Goal: Task Accomplishment & Management: Complete application form

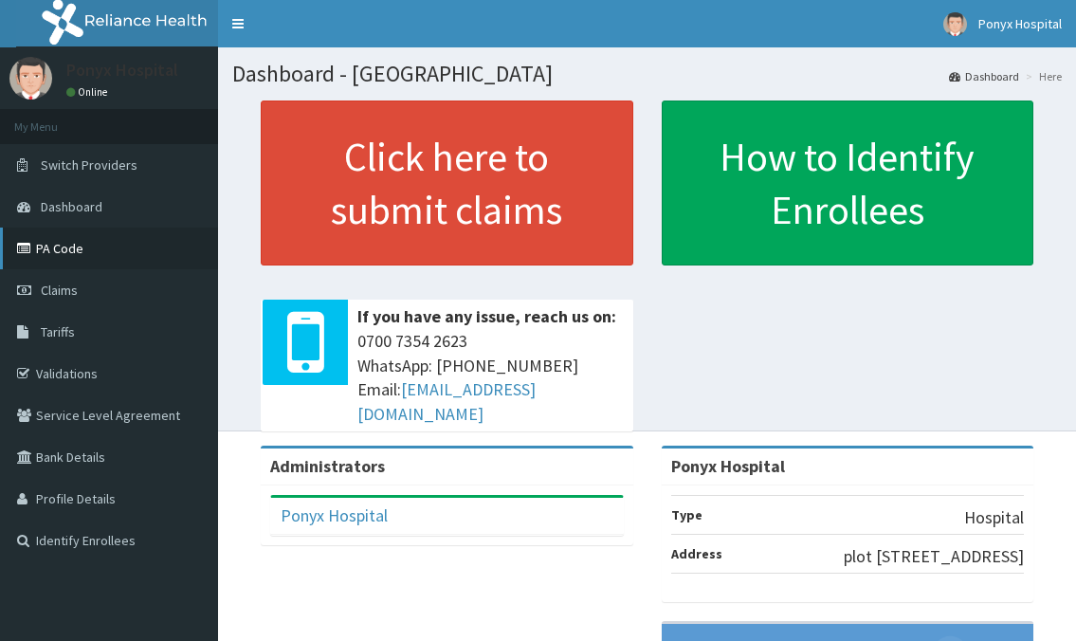
click at [72, 250] on link "PA Code" at bounding box center [109, 248] width 218 height 42
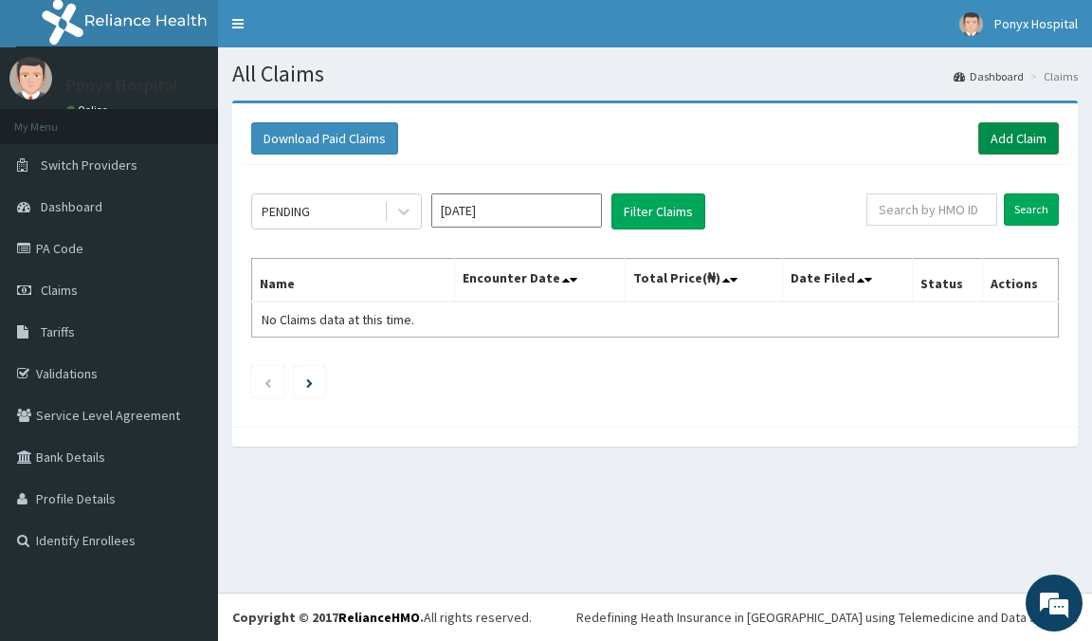
click at [1012, 139] on link "Add Claim" at bounding box center [1018, 138] width 81 height 32
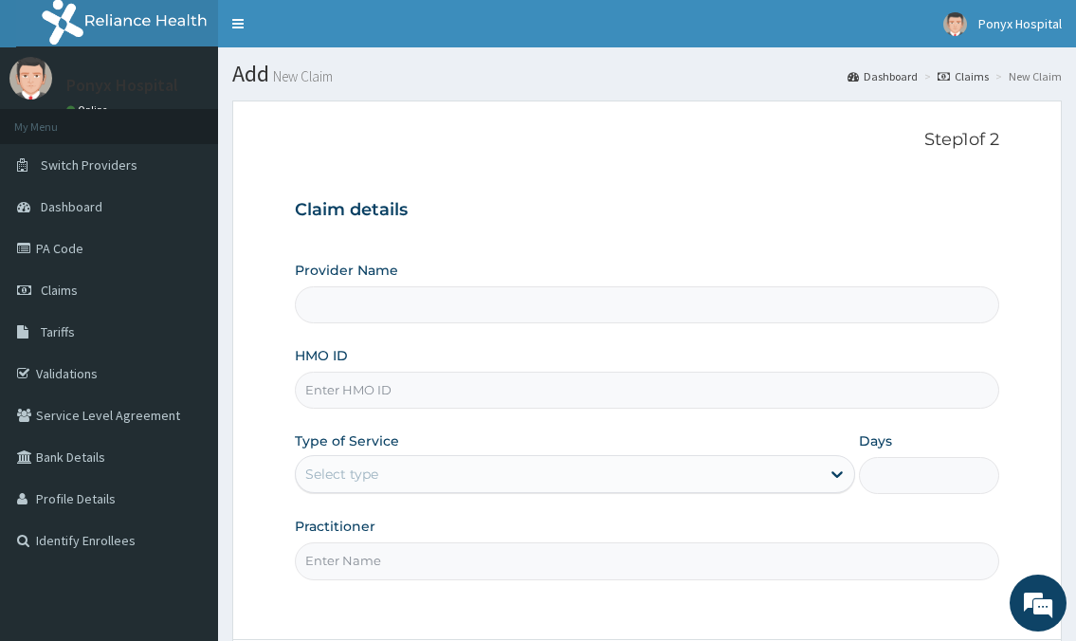
type input "Ponyx Hospital"
click at [389, 396] on input "HMO ID" at bounding box center [646, 390] width 703 height 37
type input "poe/10032/b"
click at [435, 477] on div "Select type" at bounding box center [557, 474] width 523 height 30
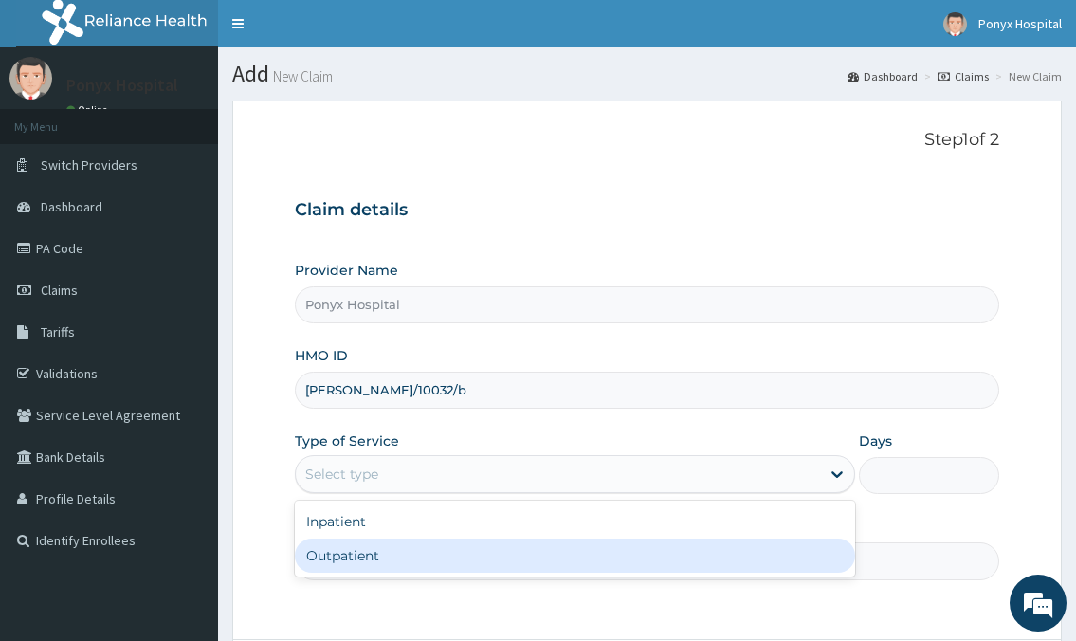
click at [354, 567] on div "Outpatient" at bounding box center [574, 555] width 559 height 34
type input "1"
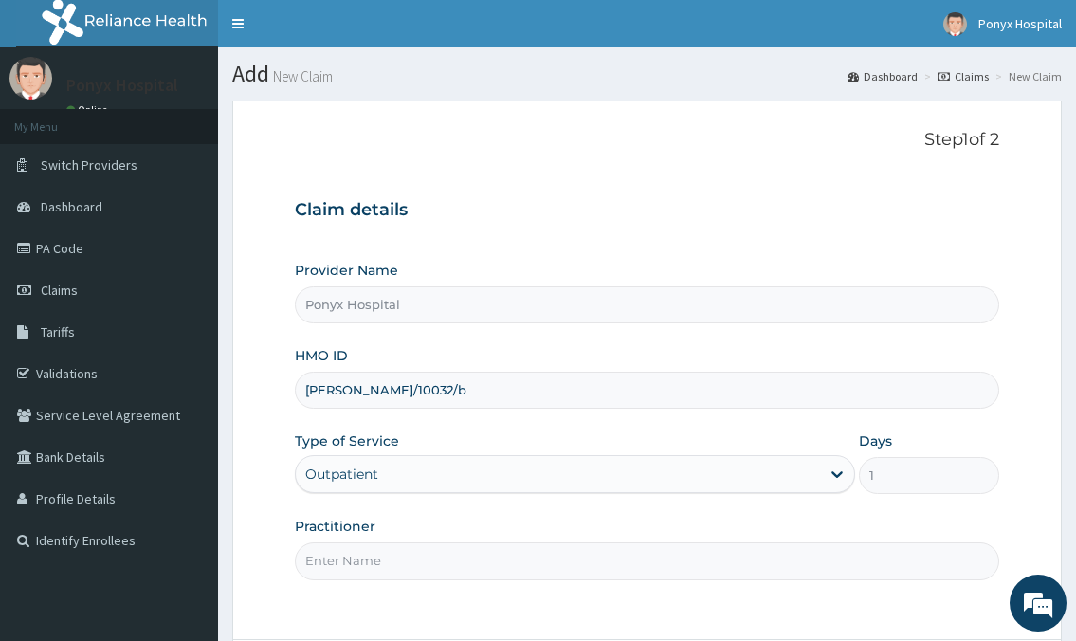
click at [356, 561] on input "Practitioner" at bounding box center [646, 560] width 703 height 37
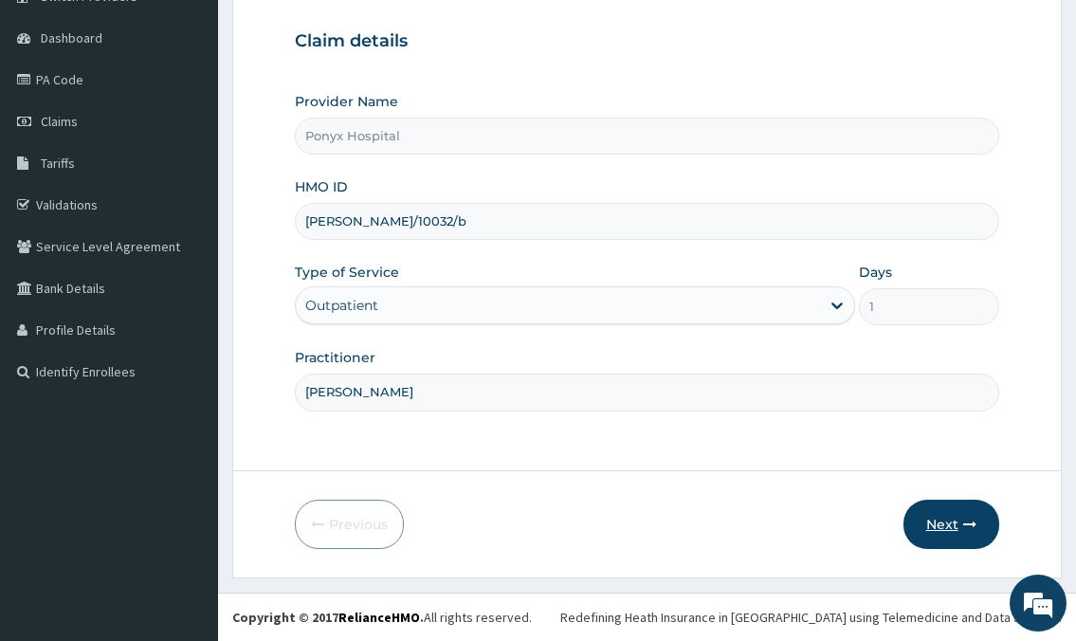
type input "Dr. Ezechukwu"
click at [936, 517] on button "Next" at bounding box center [951, 524] width 96 height 49
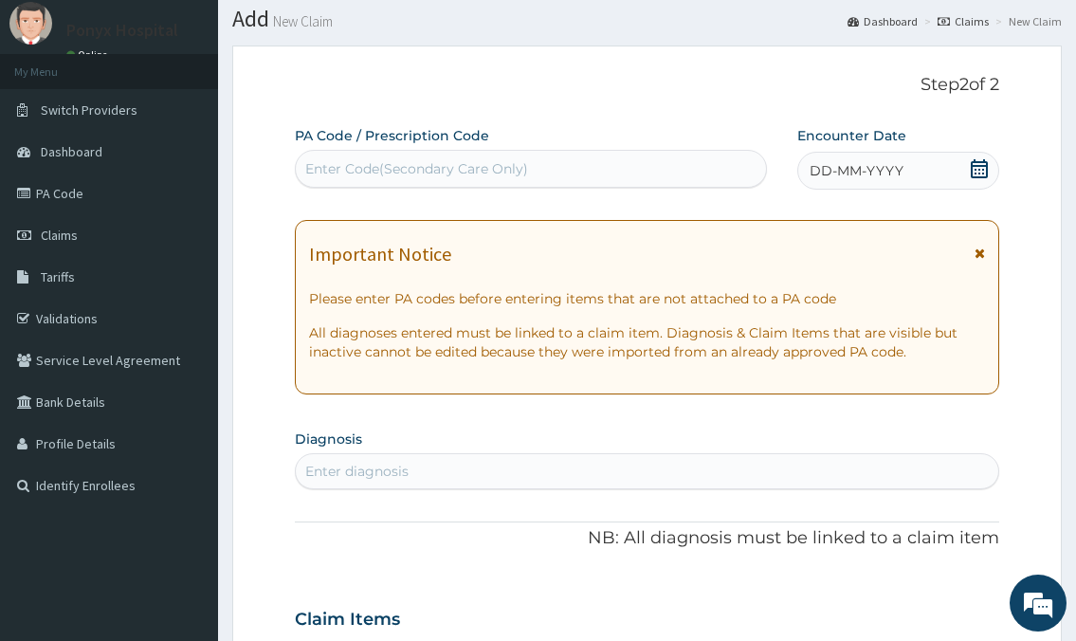
scroll to position [0, 0]
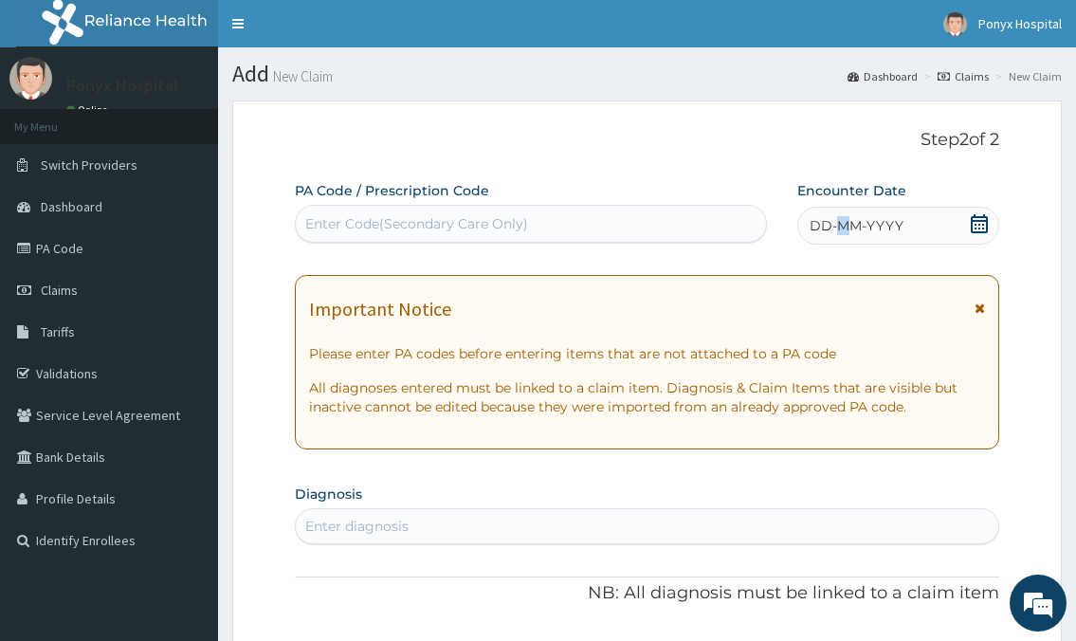
click at [844, 231] on span "DD-MM-YYYY" at bounding box center [856, 225] width 94 height 19
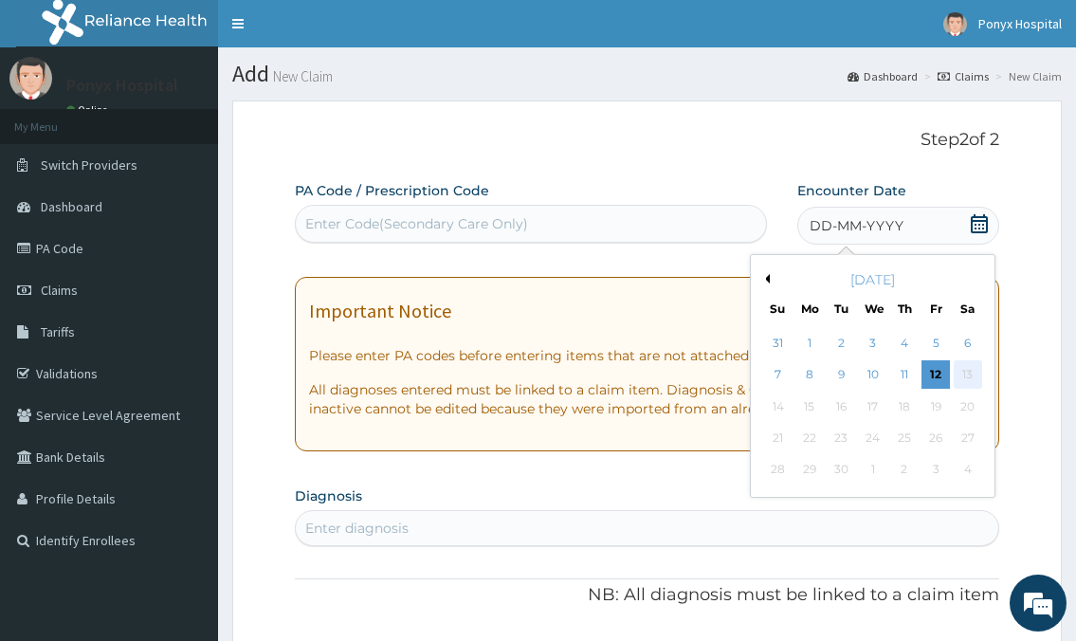
click at [976, 388] on div "13" at bounding box center [967, 375] width 28 height 28
drag, startPoint x: 479, startPoint y: 557, endPoint x: 464, endPoint y: 547, distance: 18.4
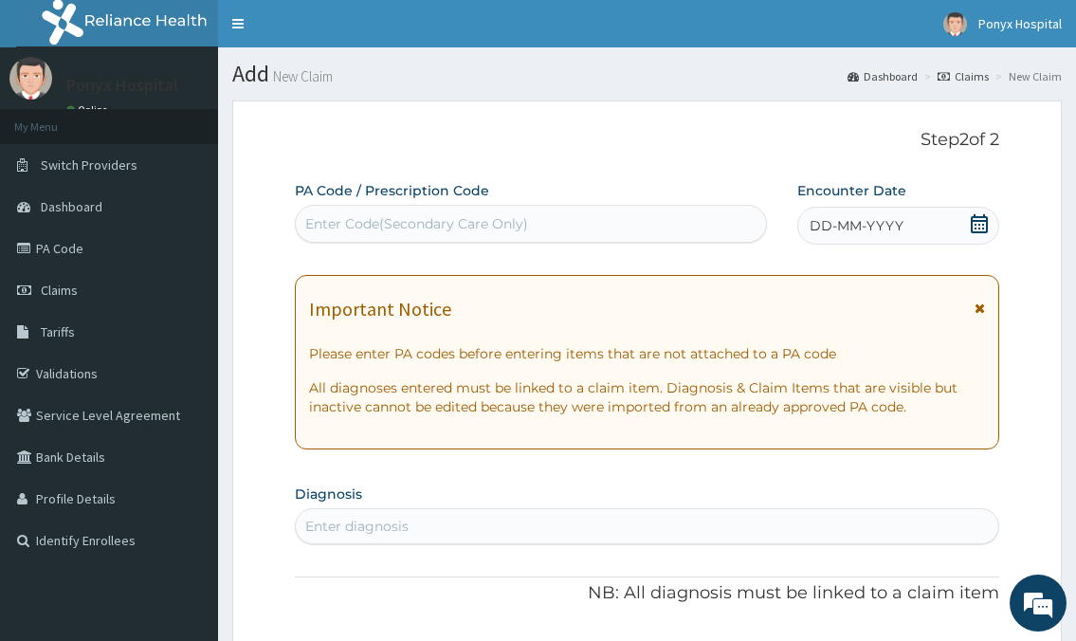
click at [434, 524] on div "Enter diagnosis" at bounding box center [646, 526] width 701 height 30
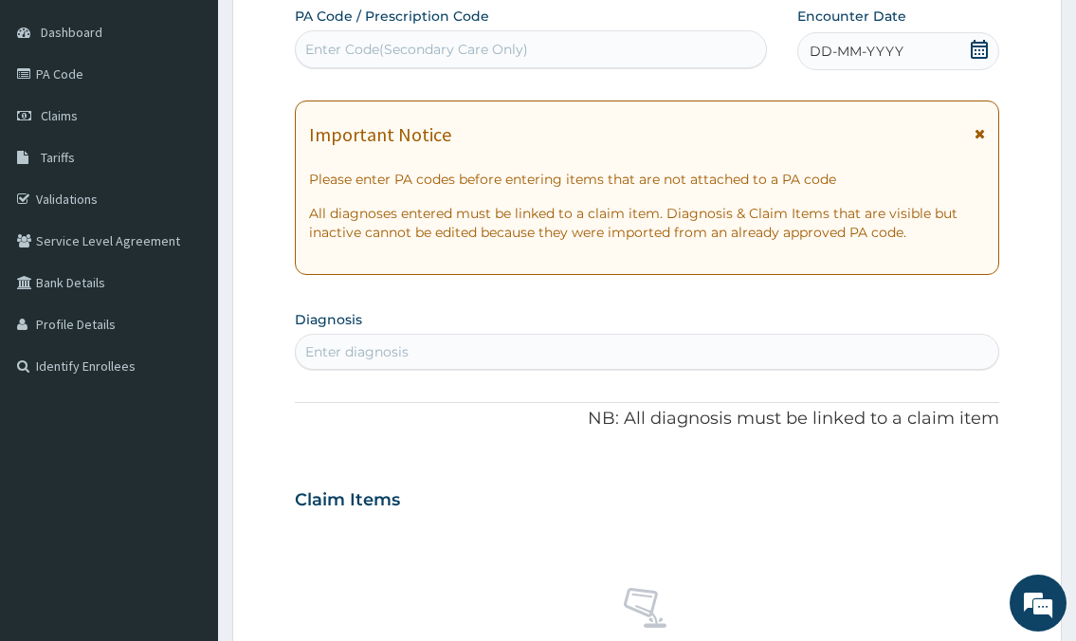
scroll to position [190, 0]
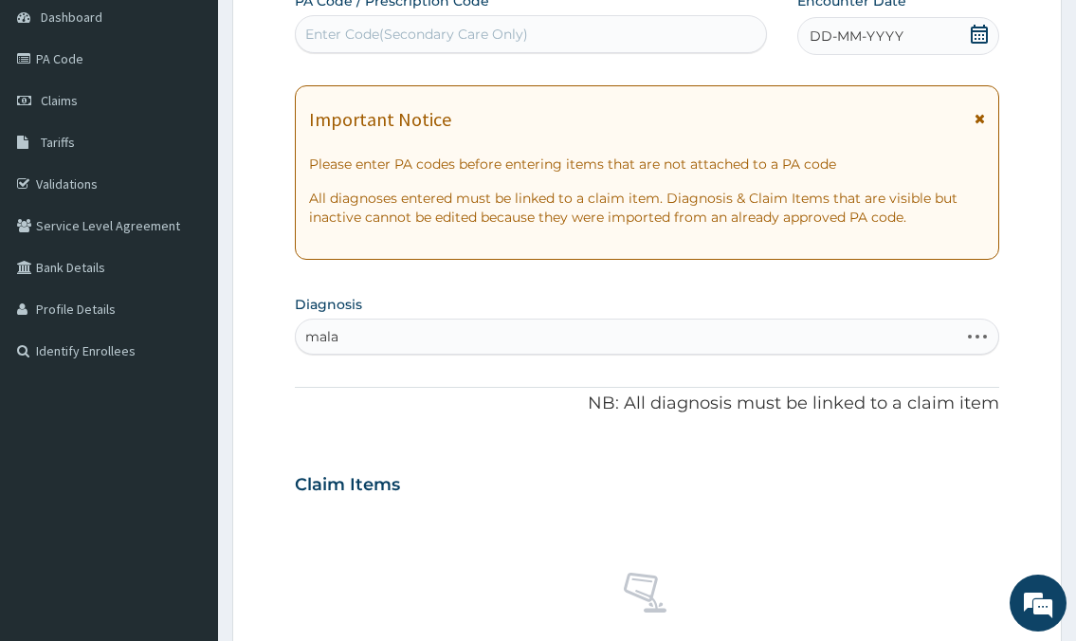
type input "malar"
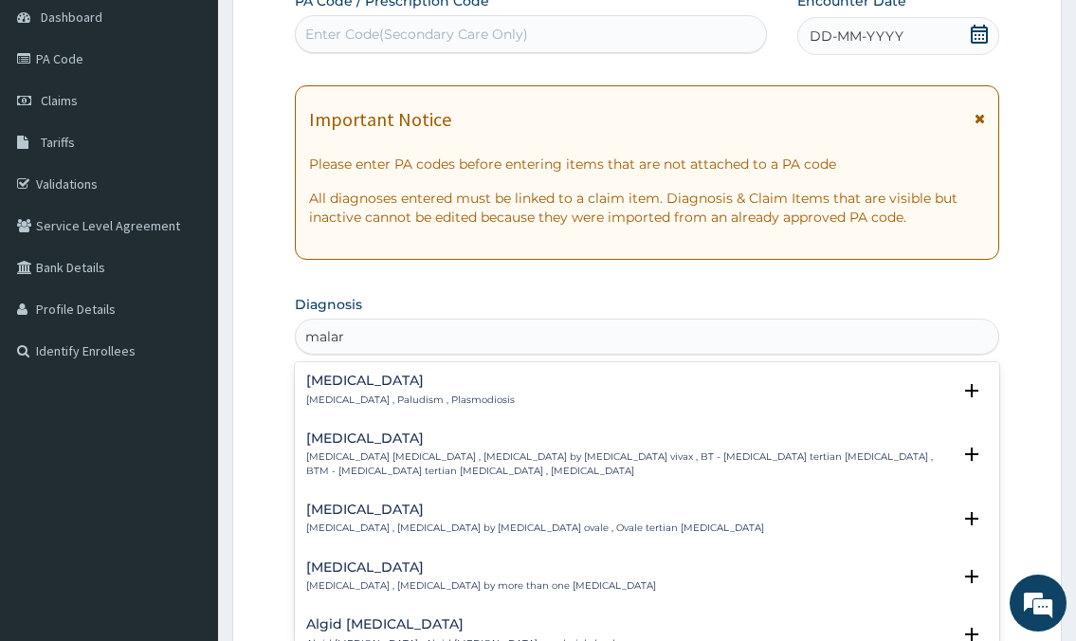
click at [369, 400] on p "Malaria , Paludism , Plasmodiosis" at bounding box center [410, 399] width 209 height 13
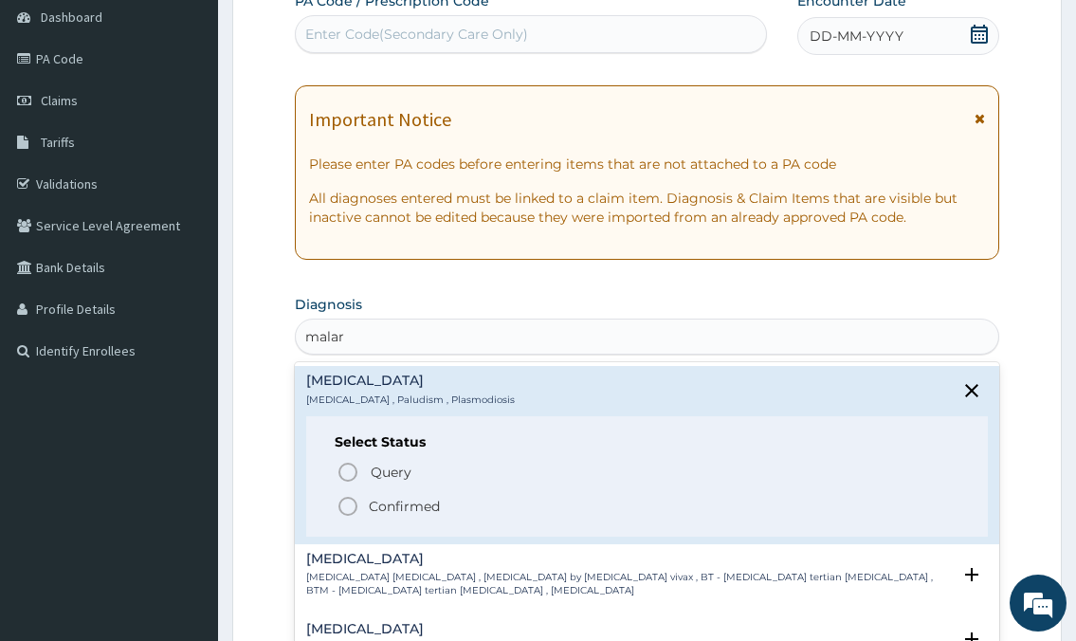
click at [360, 499] on span "Confirmed" at bounding box center [647, 506] width 622 height 23
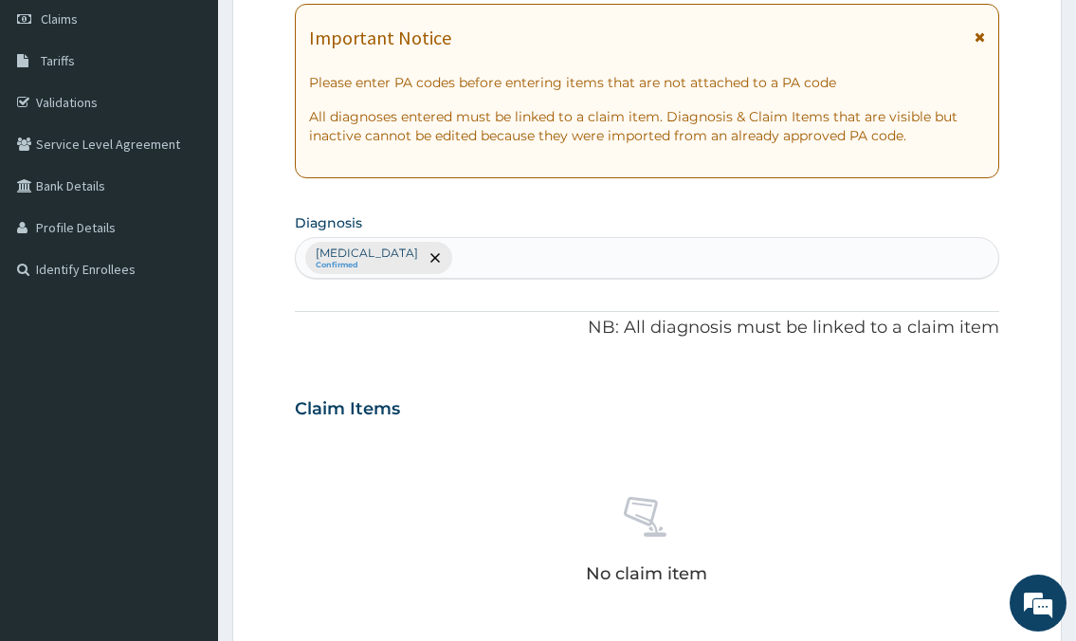
scroll to position [569, 0]
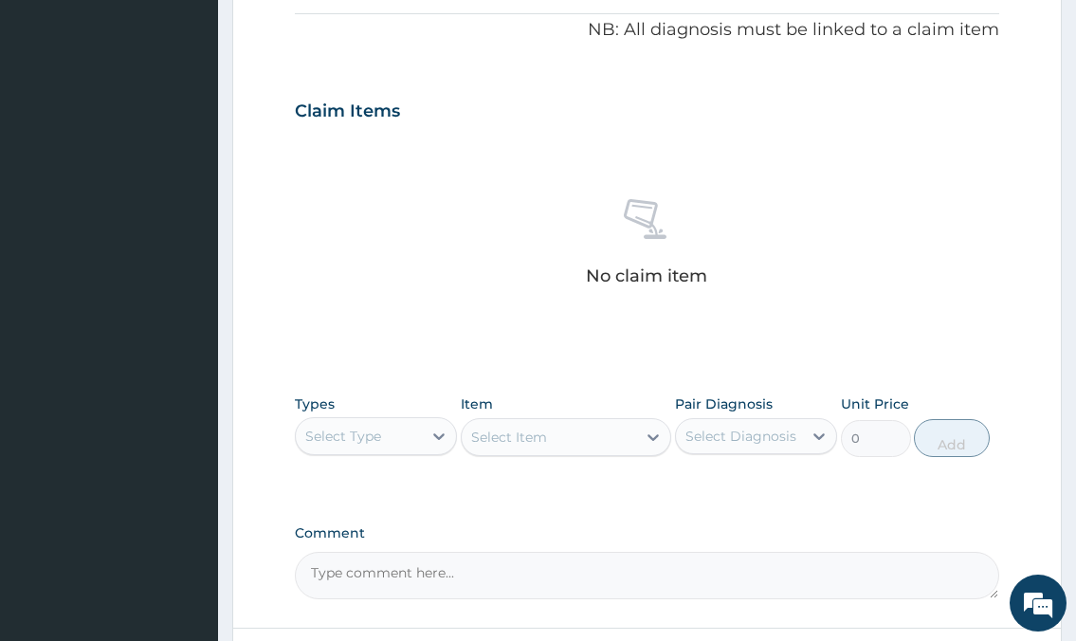
click at [388, 429] on div "Select Type" at bounding box center [359, 436] width 126 height 30
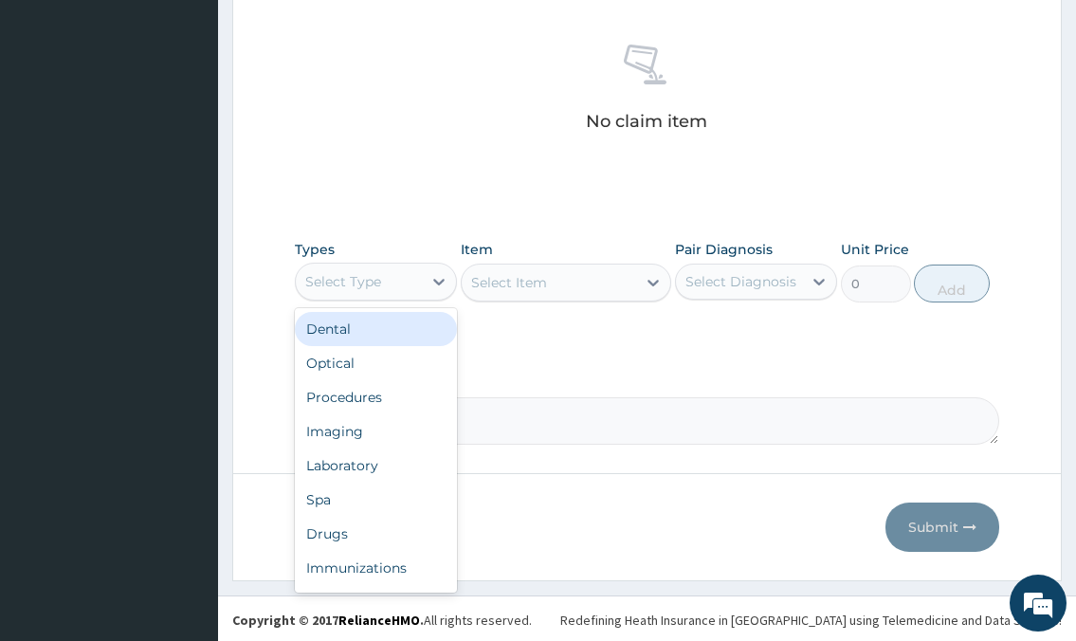
scroll to position [726, 0]
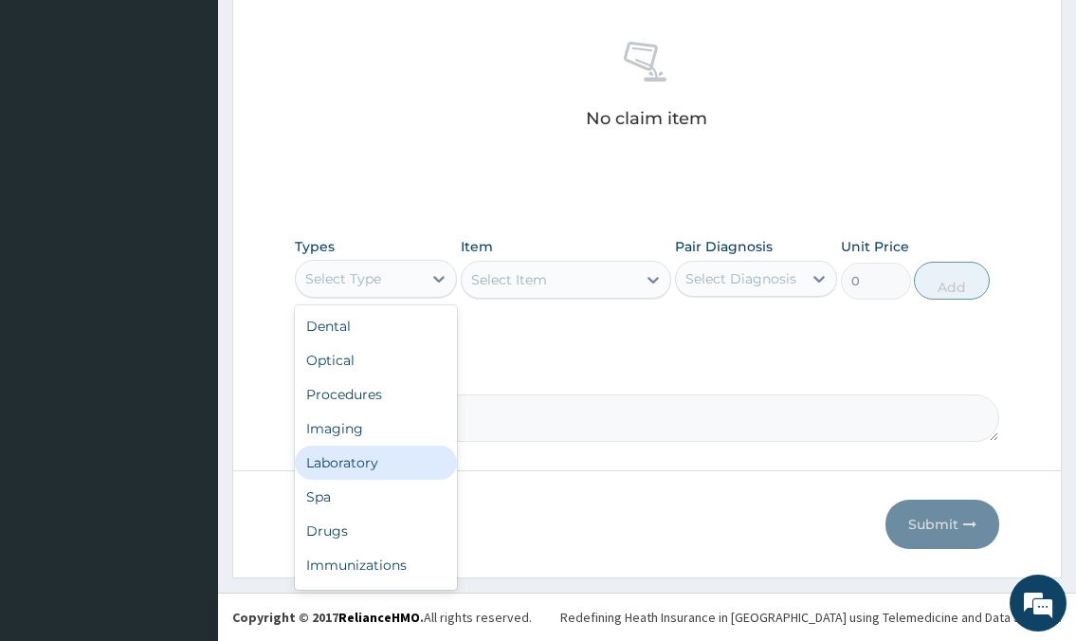
click at [351, 462] on div "Laboratory" at bounding box center [376, 462] width 162 height 34
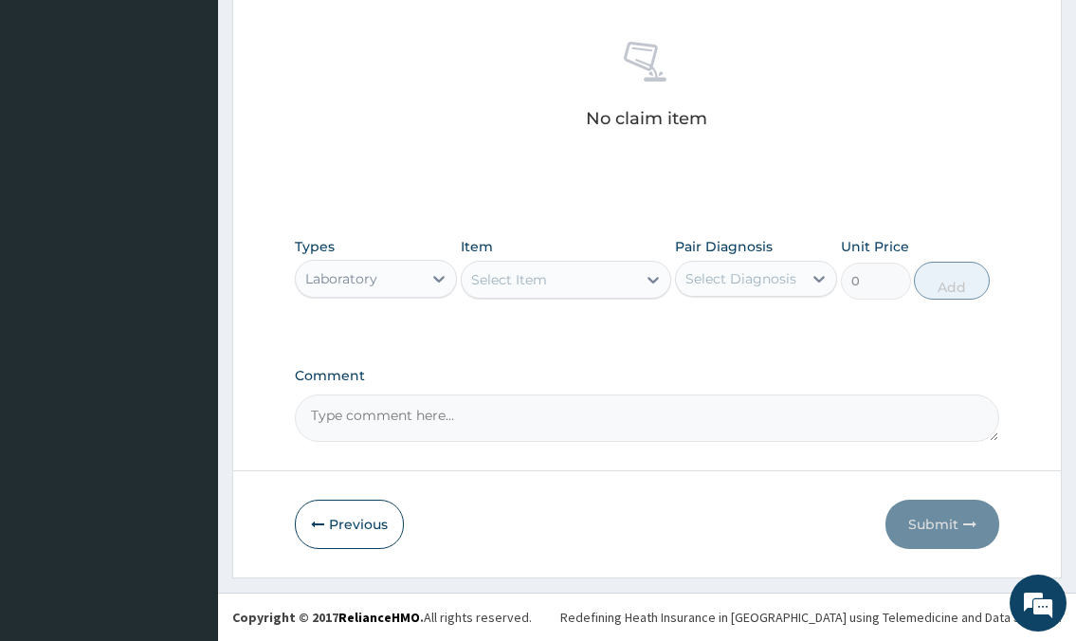
click at [580, 294] on div "Select Item" at bounding box center [549, 279] width 175 height 30
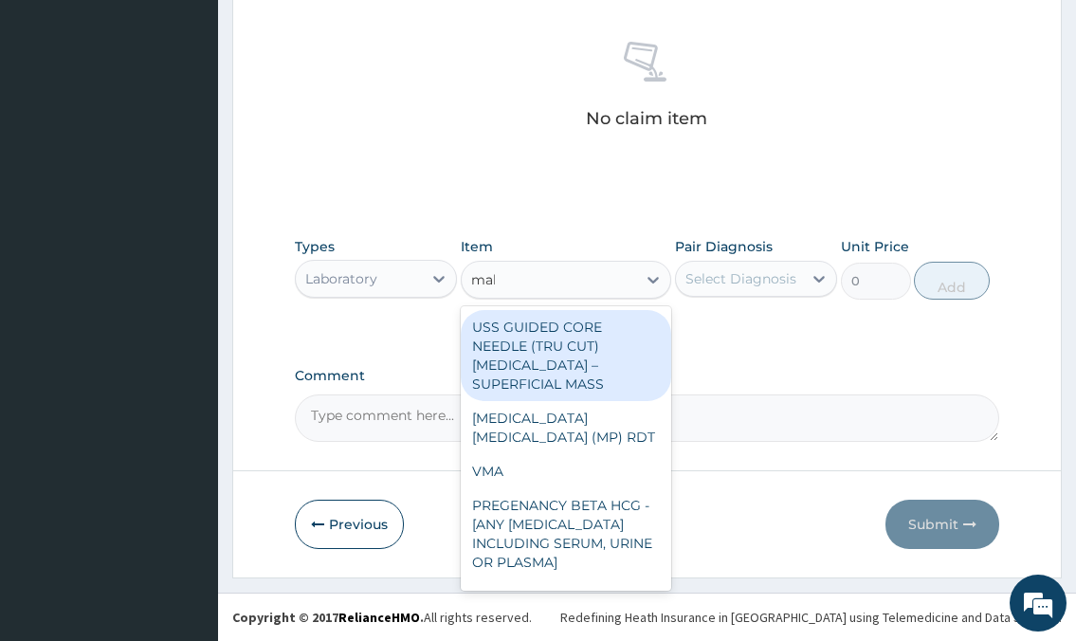
type input "mala"
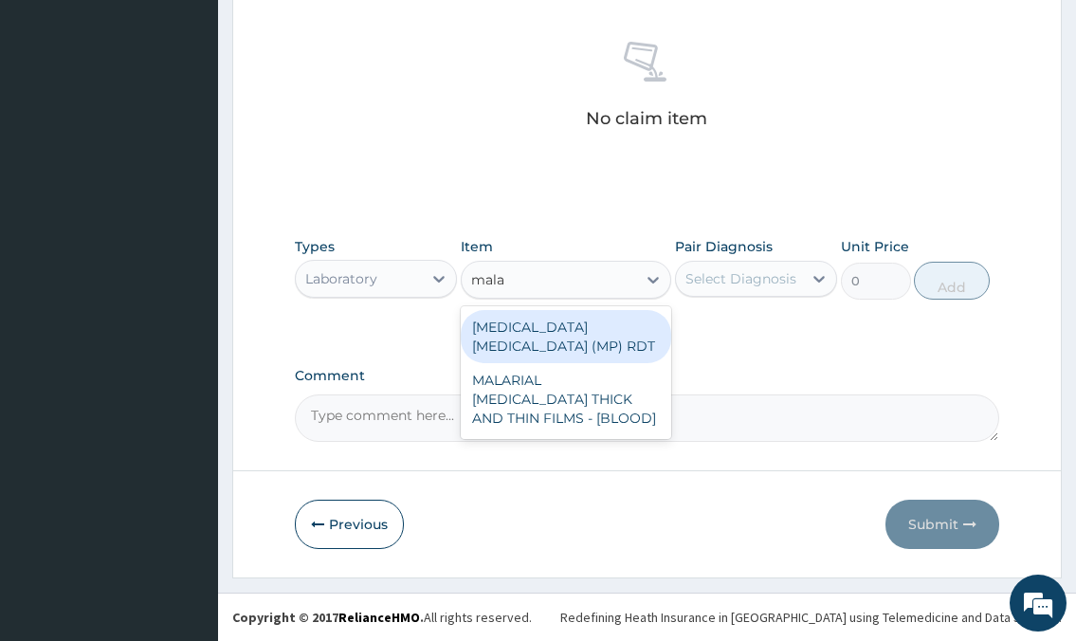
click at [573, 325] on div "MALARIA PARASITE (MP) RDT" at bounding box center [566, 336] width 211 height 53
type input "2000"
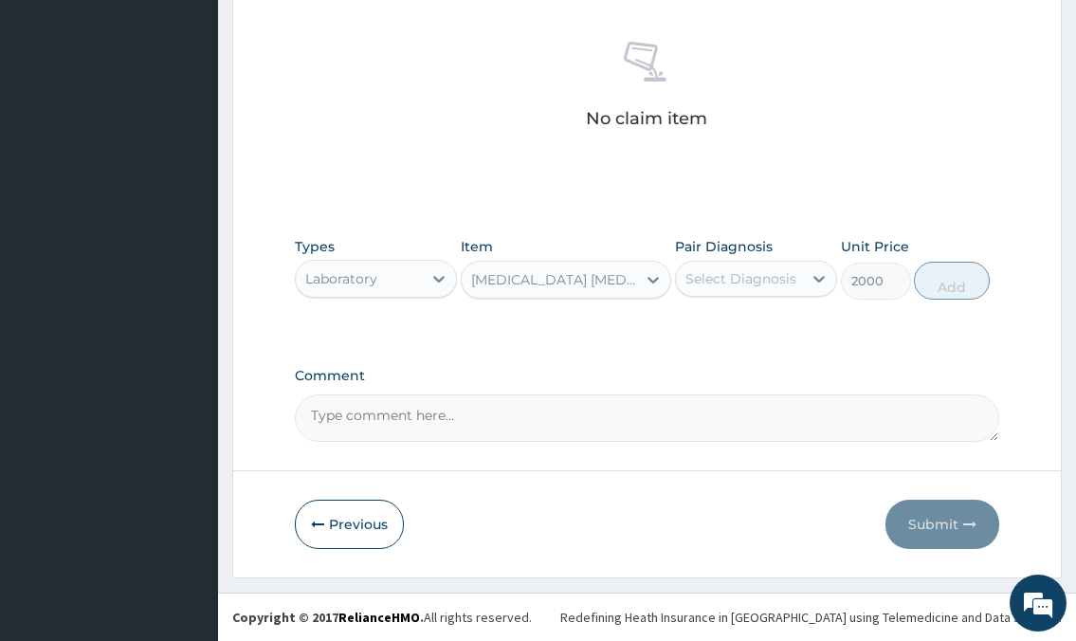
click at [596, 271] on div "MALARIA PARASITE (MP) RDT" at bounding box center [555, 279] width 168 height 19
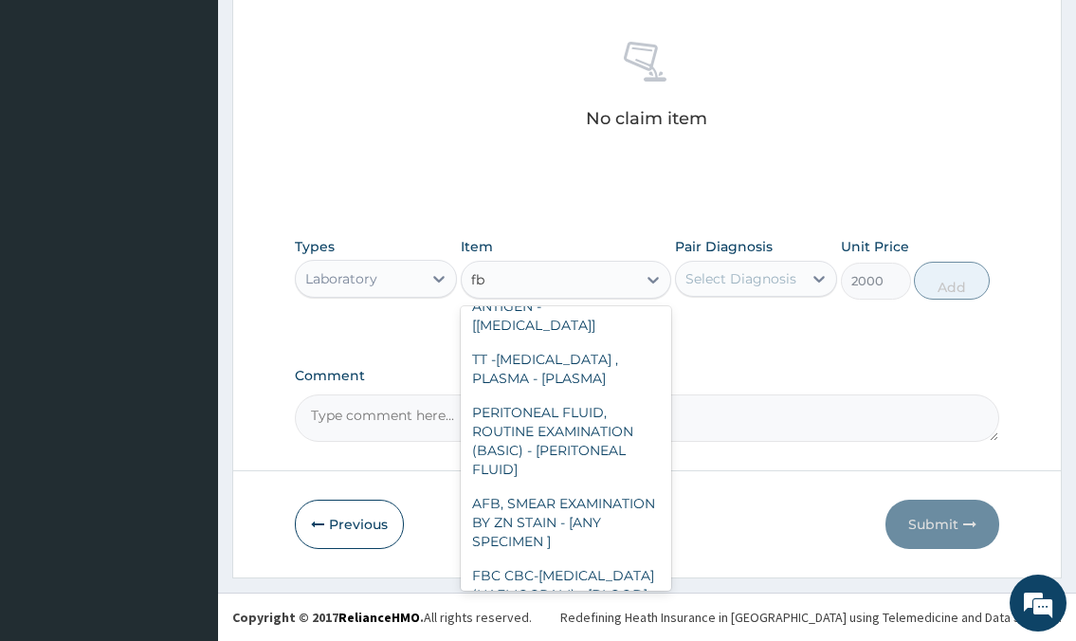
scroll to position [0, 0]
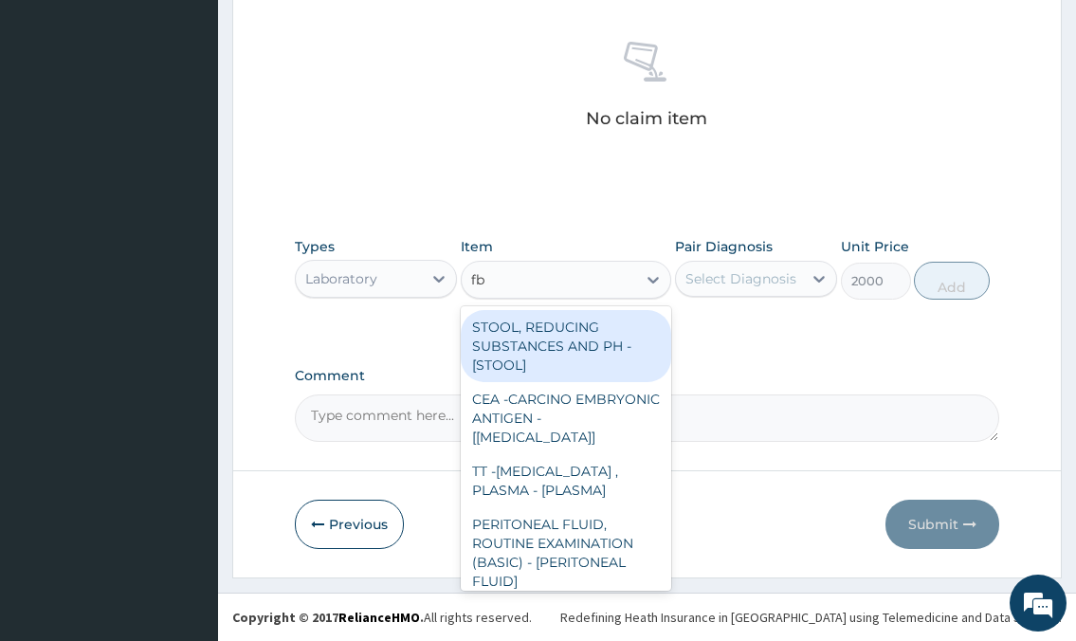
type input "fbc"
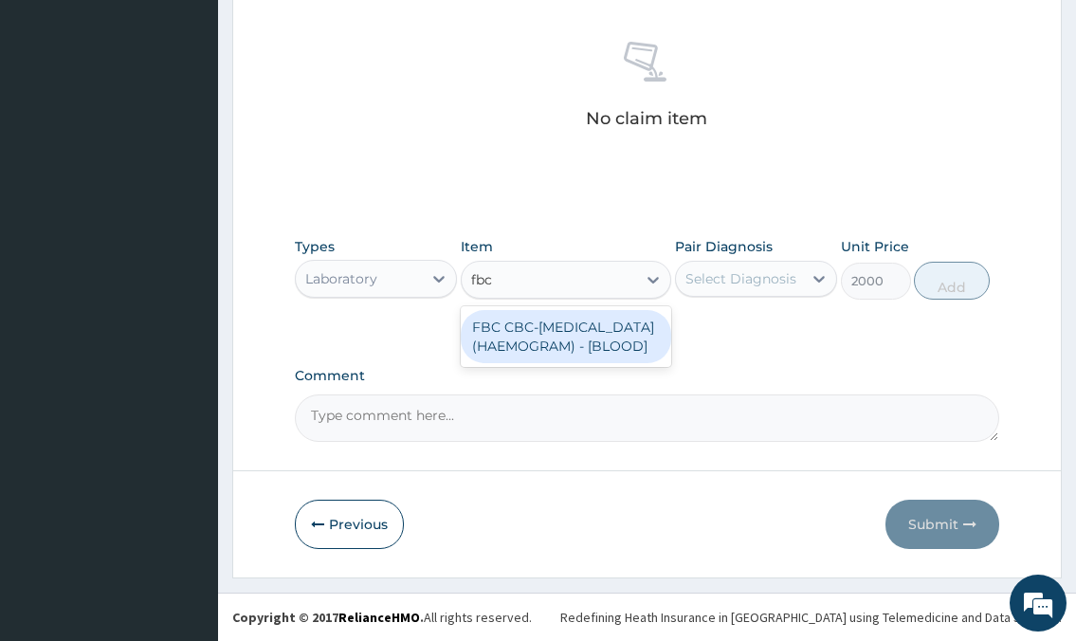
click at [545, 345] on div "FBC CBC-COMPLETE BLOOD COUNT (HAEMOGRAM) - [BLOOD]" at bounding box center [566, 336] width 211 height 53
type input "5000"
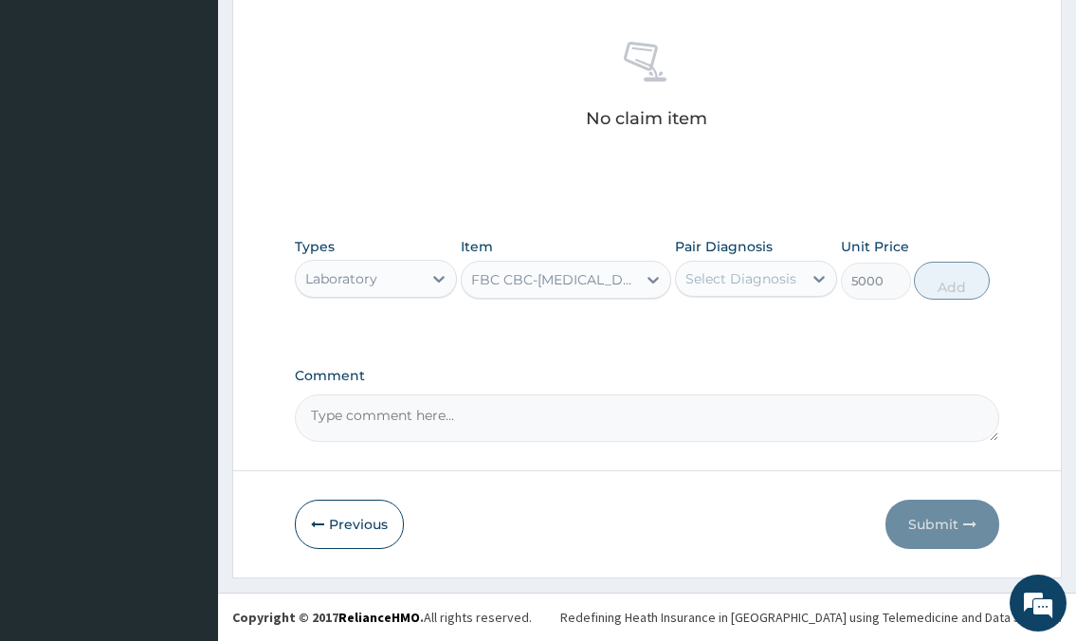
click at [593, 278] on div "FBC CBC-COMPLETE BLOOD COUNT (HAEMOGRAM) - [BLOOD]" at bounding box center [555, 279] width 168 height 19
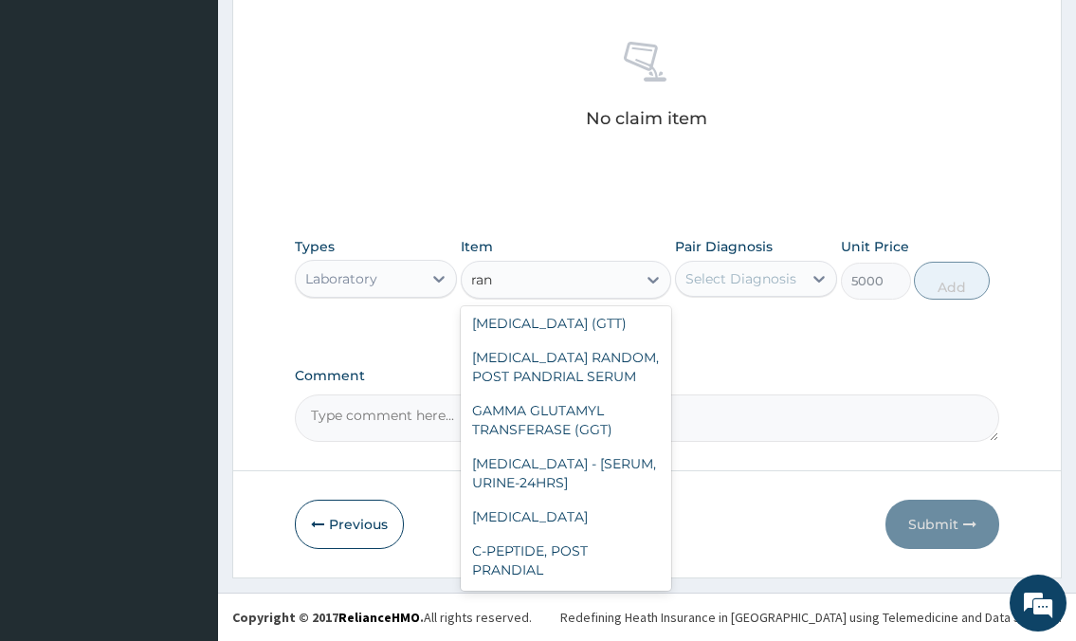
scroll to position [72, 0]
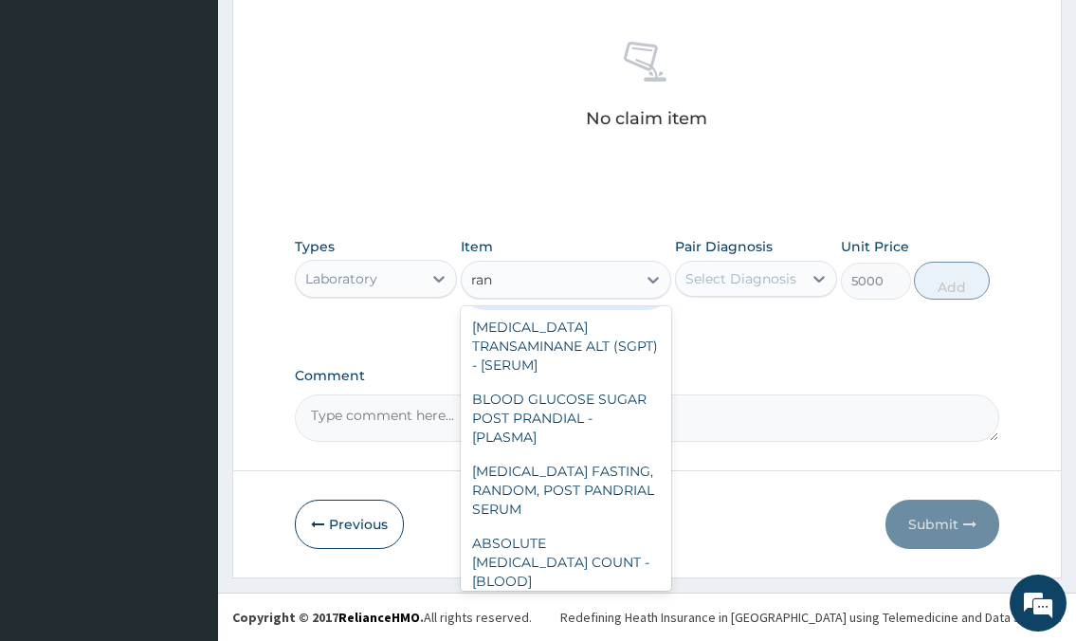
type input "rand"
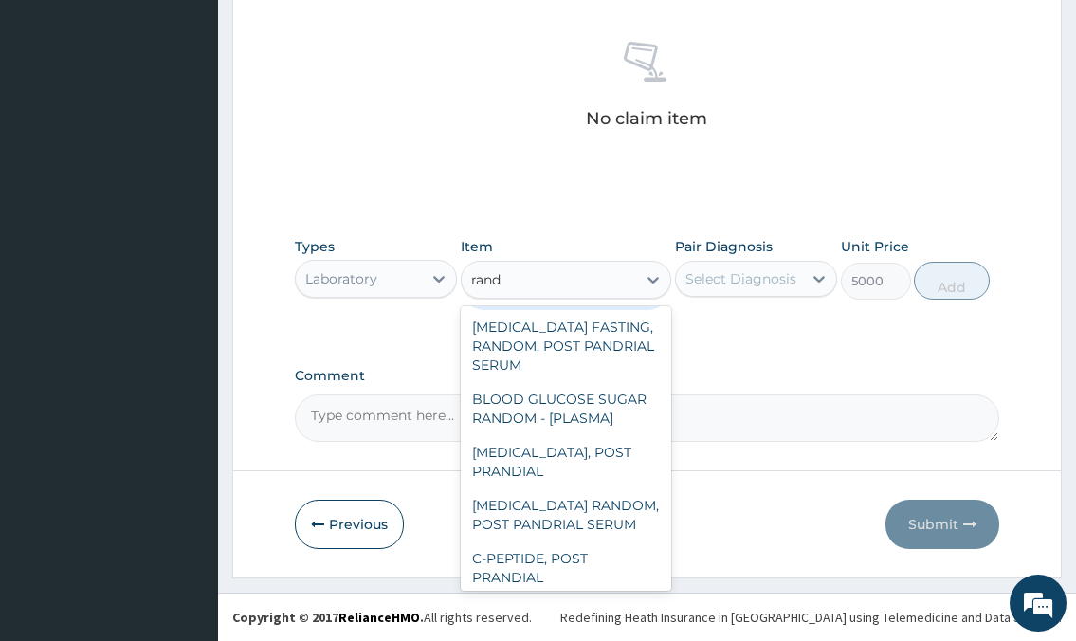
scroll to position [0, 0]
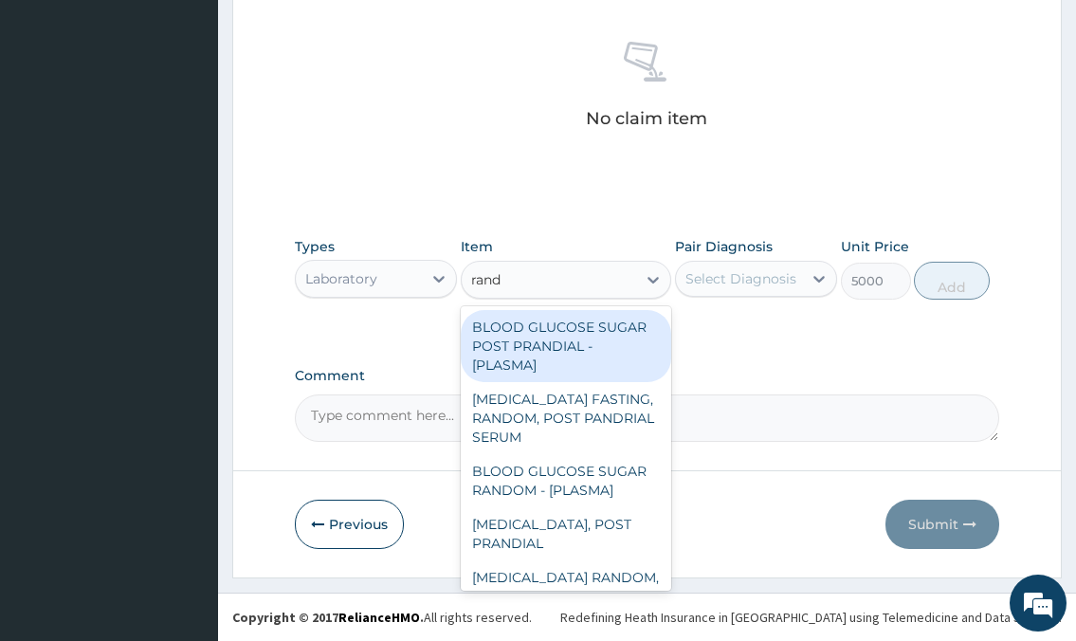
click at [559, 348] on div "BLOOD GLUCOSE SUGAR POST PRANDIAL - [PLASMA]" at bounding box center [566, 346] width 211 height 72
type input "1875"
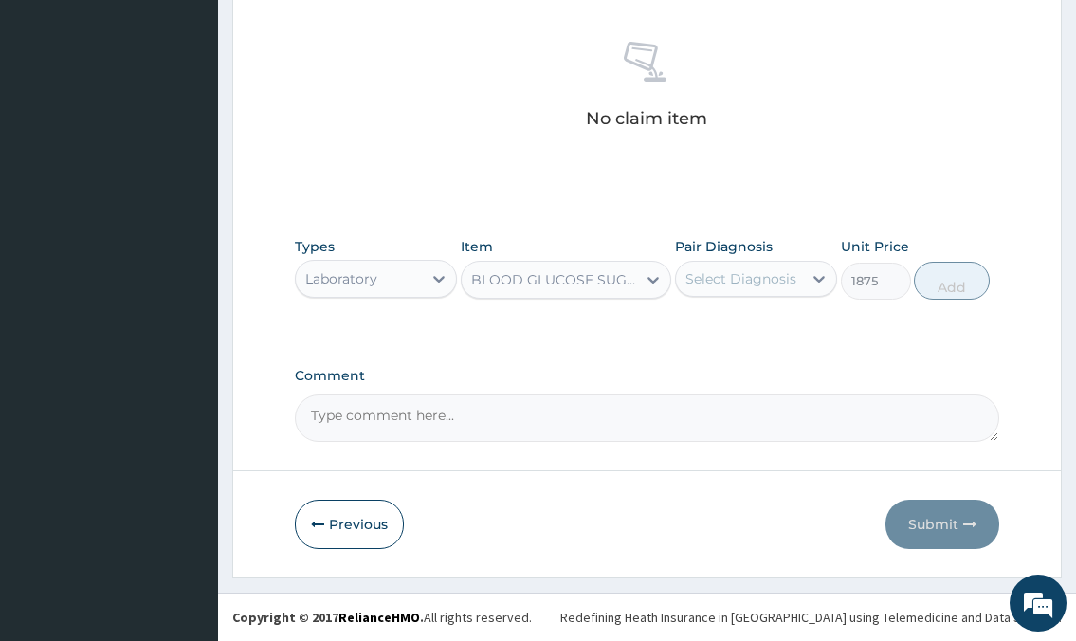
click at [543, 288] on div "BLOOD GLUCOSE SUGAR POST PRANDIAL - [PLASMA]" at bounding box center [555, 279] width 168 height 19
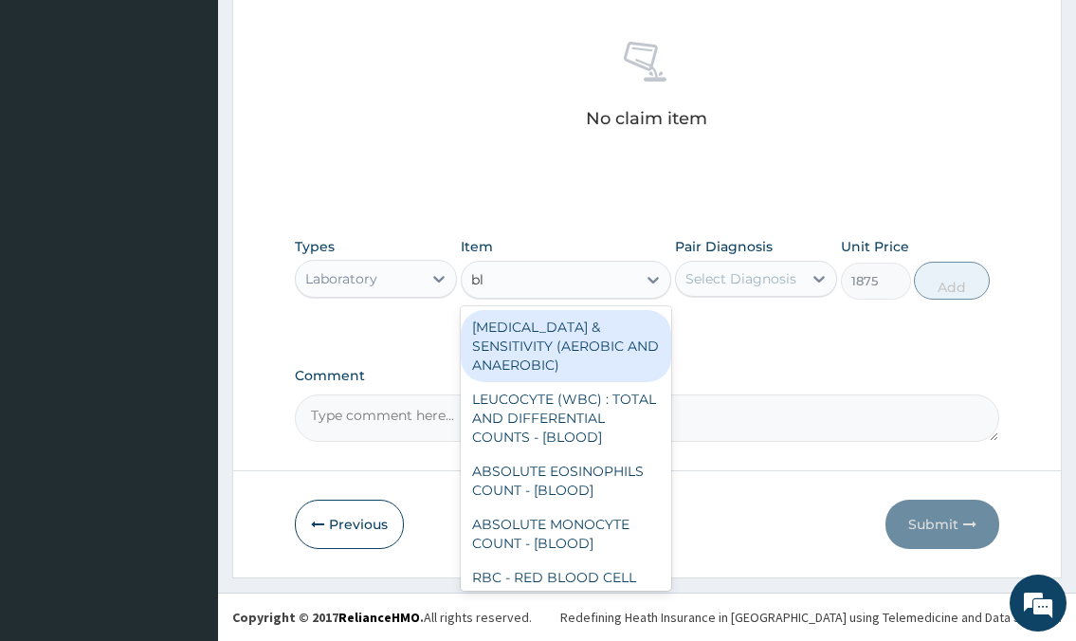
type input "b"
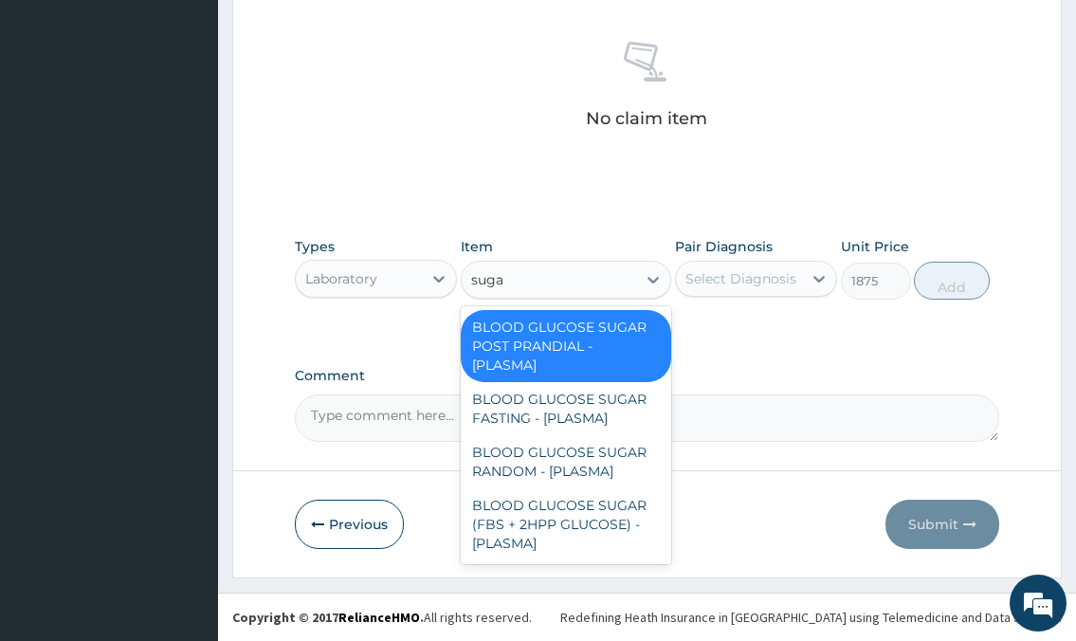
type input "sugar"
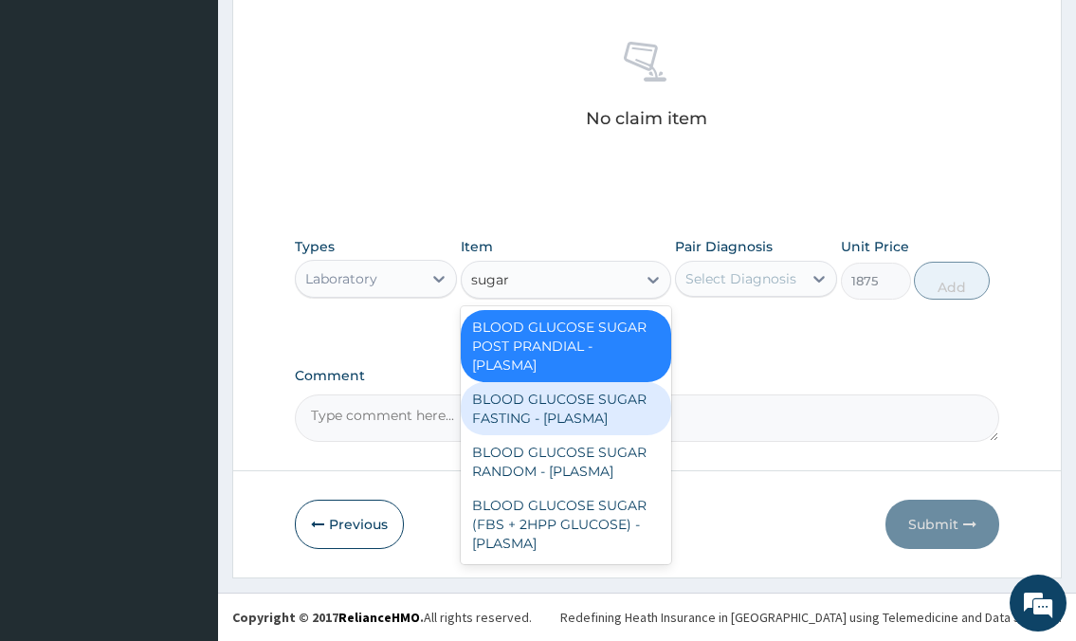
click at [559, 421] on div "BLOOD GLUCOSE SUGAR FASTING - [PLASMA]" at bounding box center [566, 408] width 211 height 53
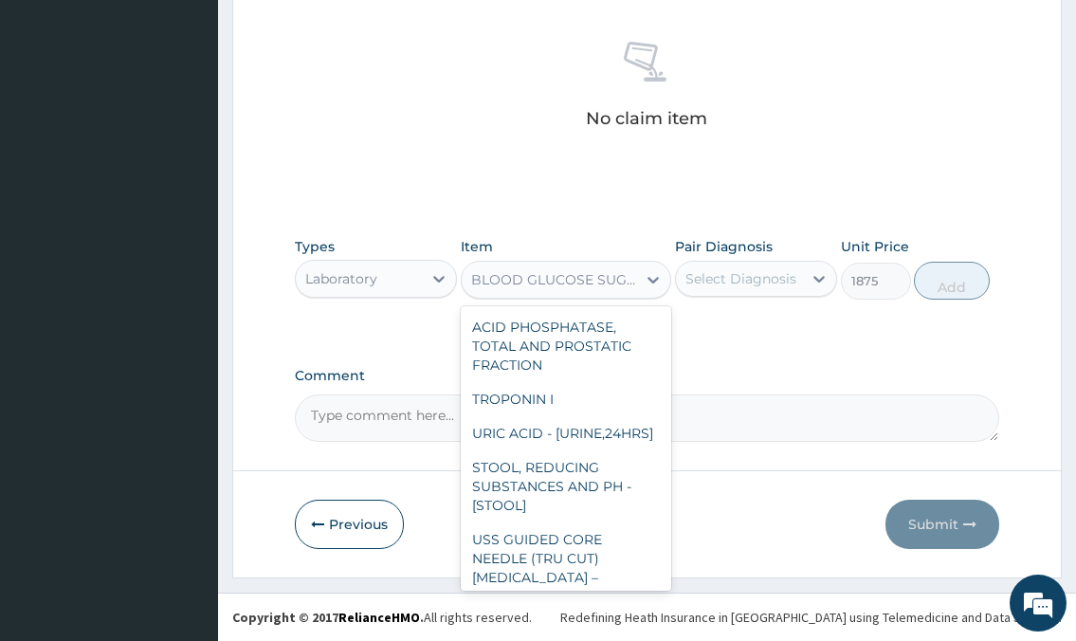
click at [525, 282] on div "BLOOD GLUCOSE SUGAR FASTING - [PLASMA]" at bounding box center [555, 279] width 168 height 19
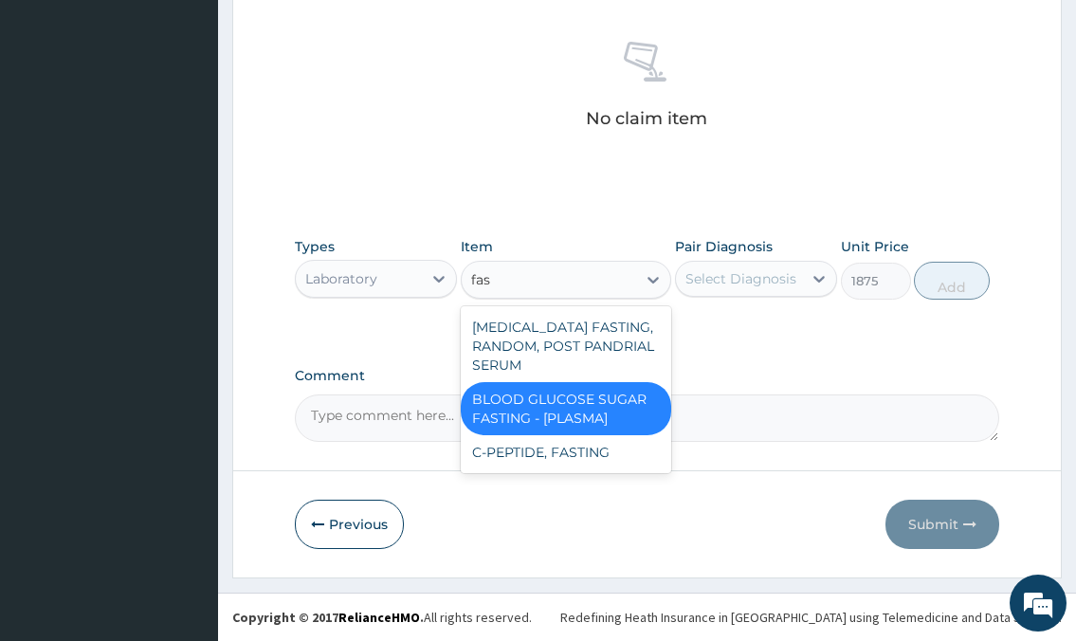
type input "fast"
click at [565, 412] on div "BLOOD GLUCOSE SUGAR FASTING - [PLASMA]" at bounding box center [566, 408] width 211 height 53
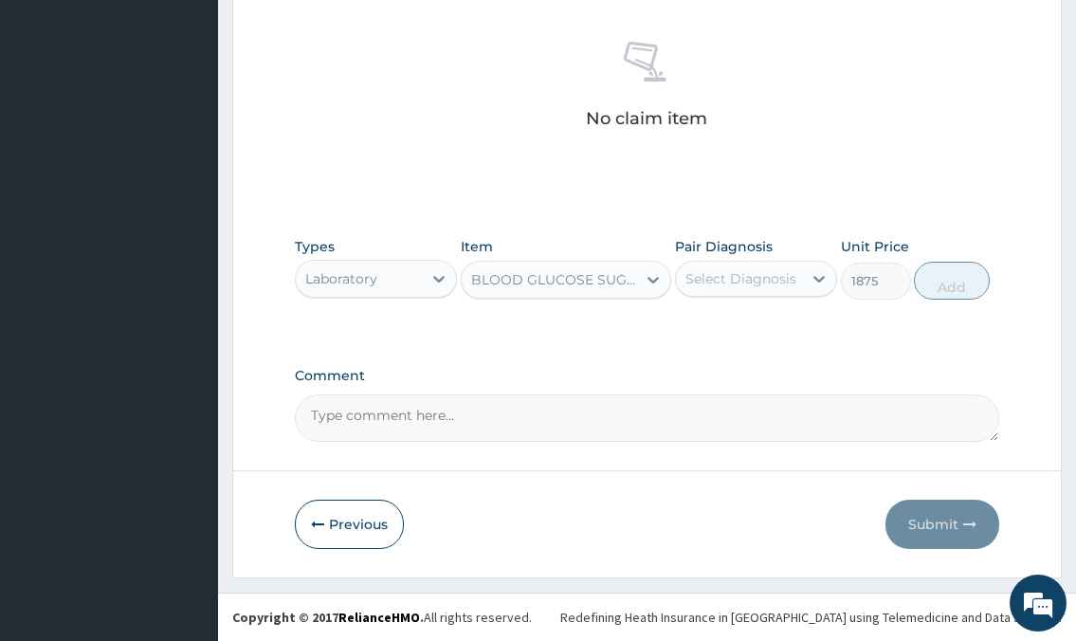
click at [592, 285] on div "BLOOD GLUCOSE SUGAR FASTING - [PLASMA]" at bounding box center [555, 279] width 168 height 19
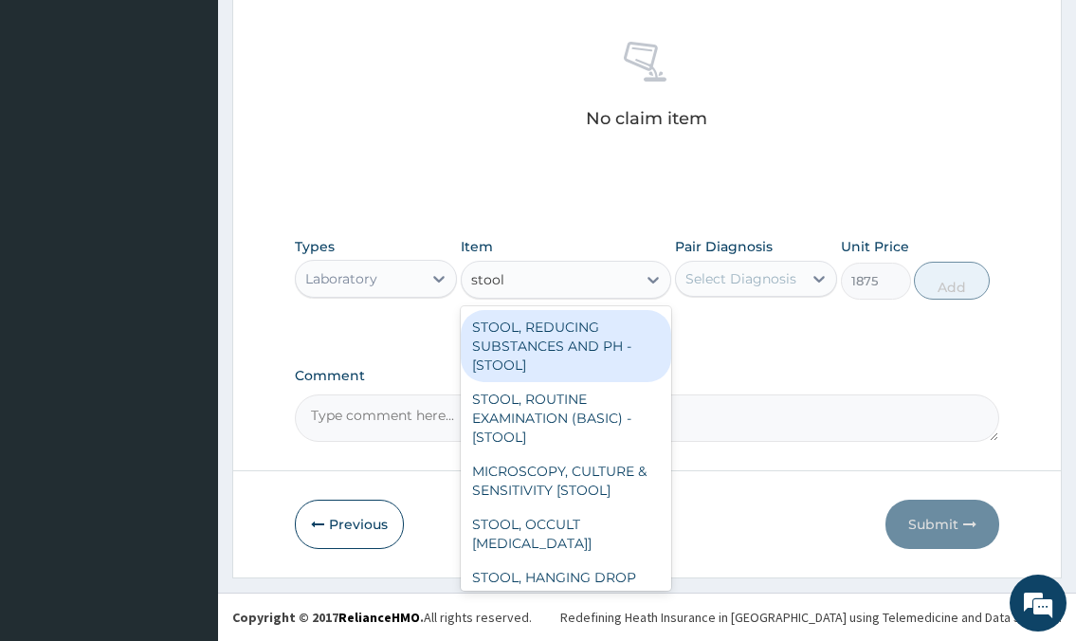
type input "stool"
click at [549, 336] on div "STOOL, REDUCING SUBSTANCES AND PH - [STOOL]" at bounding box center [566, 346] width 211 height 72
type input "2812.5"
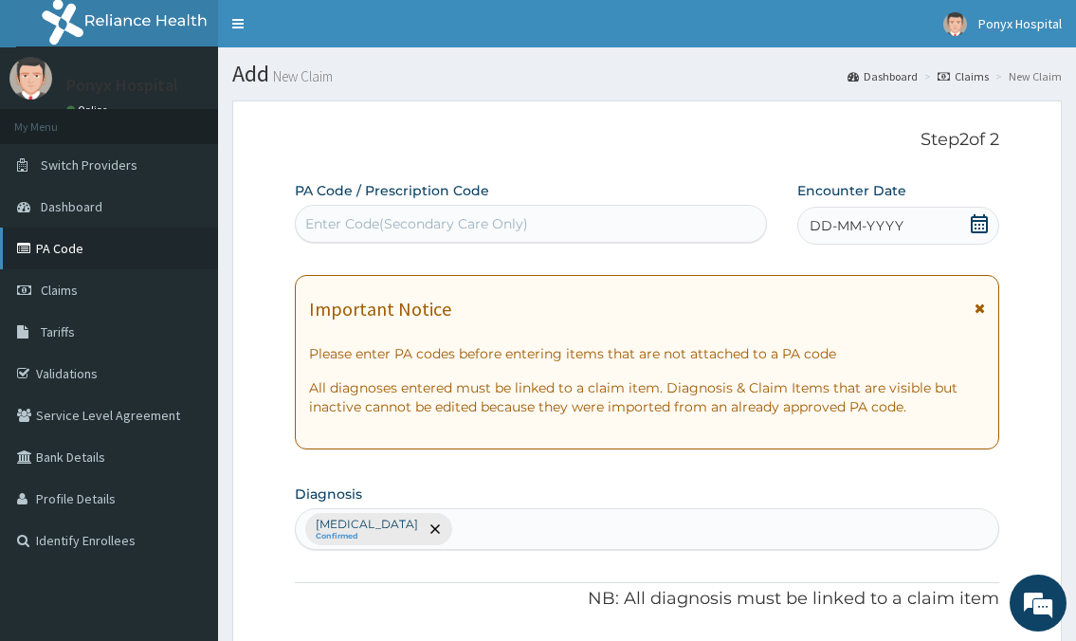
click at [49, 243] on link "PA Code" at bounding box center [109, 248] width 218 height 42
